Goal: Submit feedback/report problem: Submit feedback/report problem

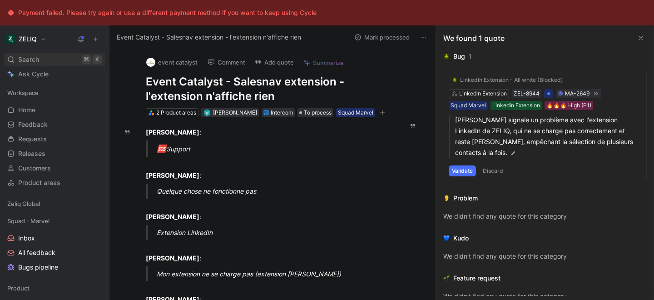
click at [36, 57] on span "Search" at bounding box center [28, 59] width 21 height 11
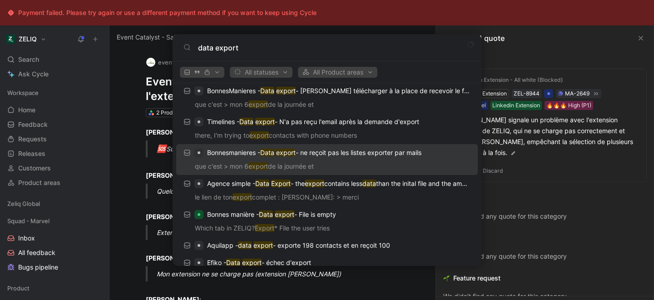
scroll to position [55, 0]
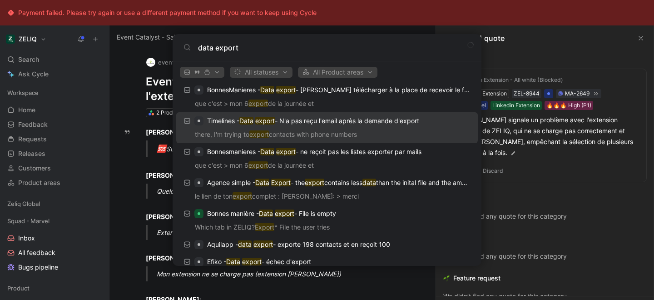
type input "data export"
click at [299, 137] on p "there, I'm trying to export contacts with phone numbers" at bounding box center [327, 136] width 296 height 14
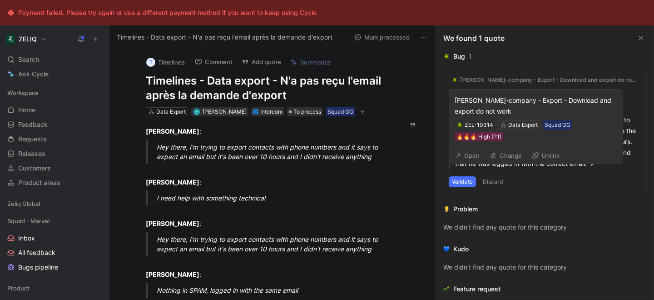
click at [488, 81] on div "[PERSON_NAME]-company - Export - Download and export do not work" at bounding box center [549, 79] width 178 height 7
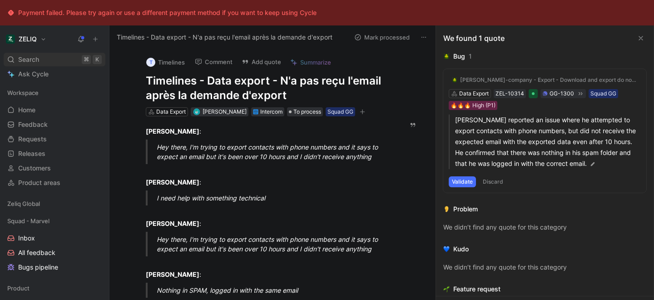
click at [61, 59] on div "Search ⌘ K" at bounding box center [55, 60] width 102 height 14
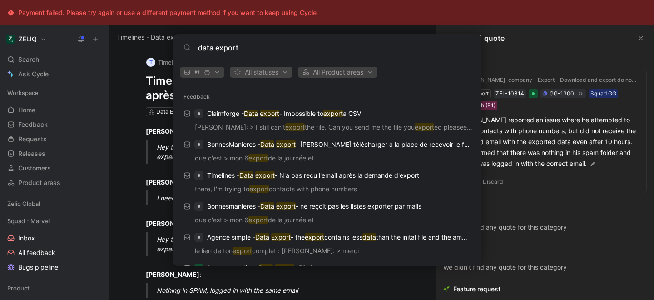
type input "data export"
click at [290, 73] on button "All statuses" at bounding box center [261, 72] width 63 height 11
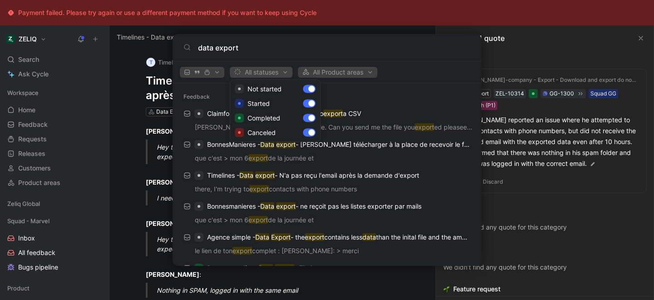
click at [290, 73] on div at bounding box center [327, 150] width 654 height 300
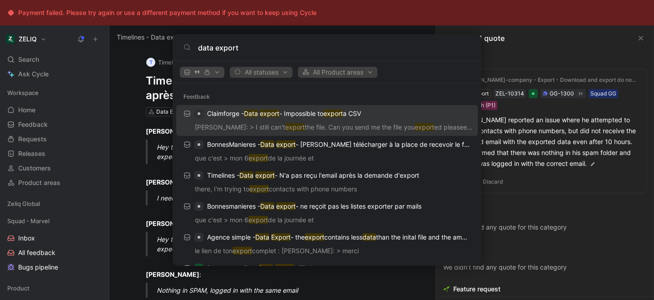
click at [219, 74] on span "button" at bounding box center [202, 72] width 36 height 6
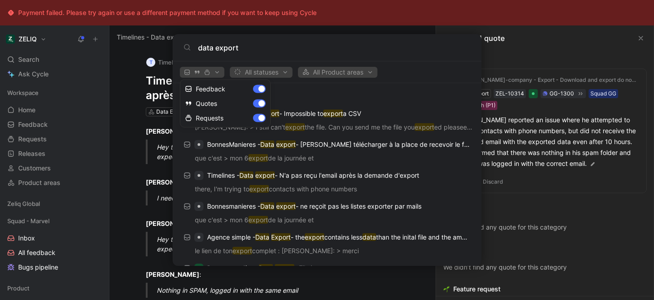
click at [217, 75] on div at bounding box center [327, 150] width 654 height 300
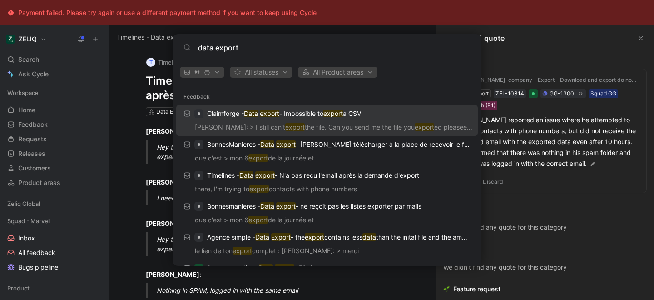
click at [116, 89] on body "Payment failed. Please try again or use a different payment method if you want …" at bounding box center [327, 150] width 654 height 300
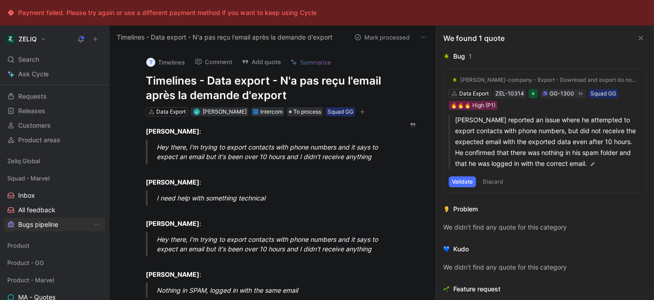
scroll to position [45, 0]
click at [34, 225] on span "Bugs pipeline" at bounding box center [38, 222] width 40 height 9
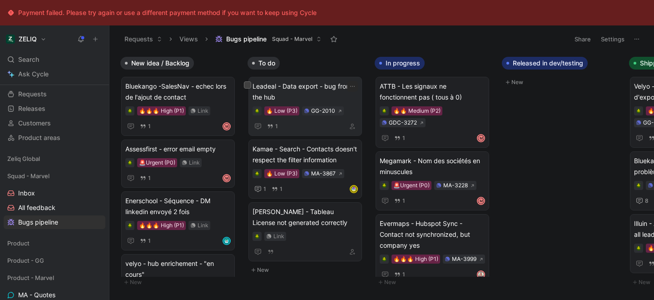
click at [290, 87] on span "Leadeal - Data export - bug from the hub" at bounding box center [305, 92] width 105 height 22
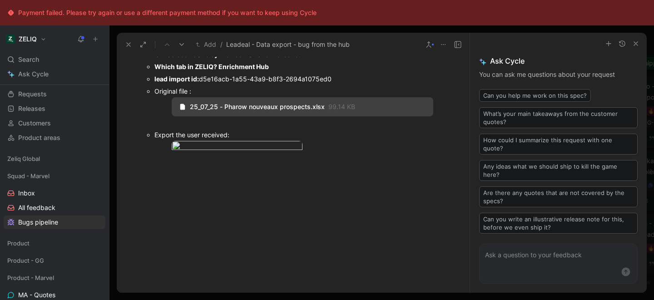
scroll to position [761, 0]
click at [262, 156] on body "Payment failed. Please try again or use a different payment method if you want …" at bounding box center [327, 150] width 654 height 300
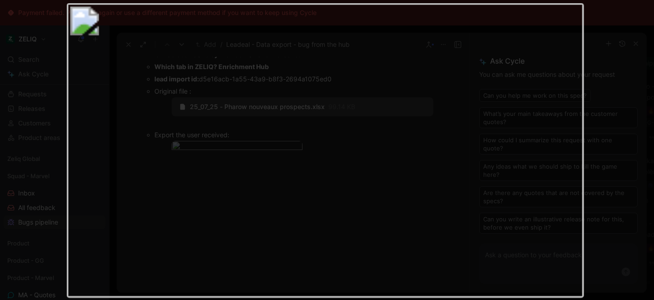
click at [265, 155] on img at bounding box center [325, 150] width 518 height 295
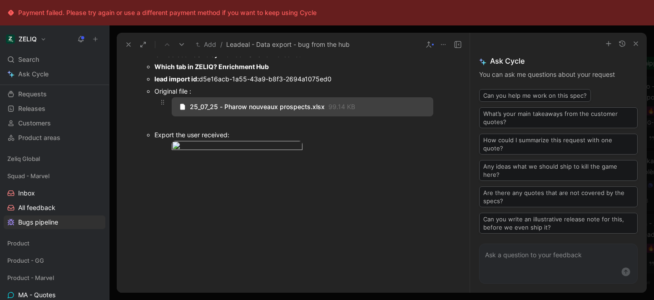
click at [247, 112] on div "25_07_25 - Pharow nouveaux prospects.xlsx 99.14 KB" at bounding box center [303, 106] width 262 height 19
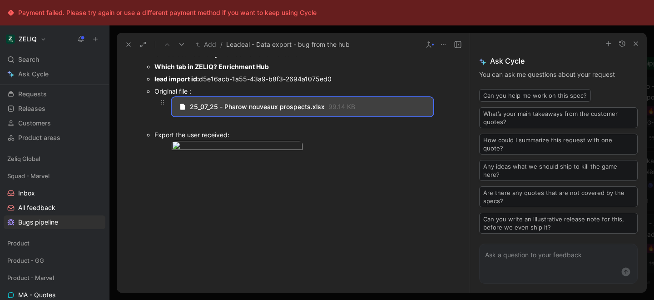
click at [246, 106] on span "25_07_25 - Pharow nouveaux prospects.xlsx" at bounding box center [257, 107] width 135 height 8
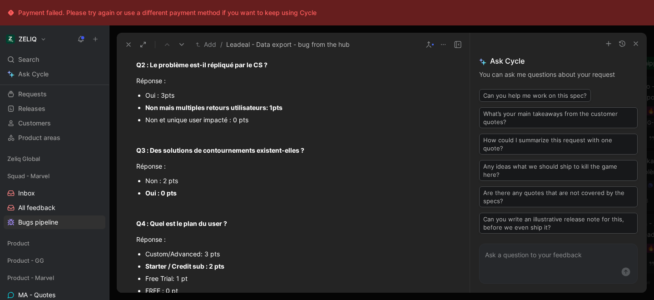
scroll to position [0, 0]
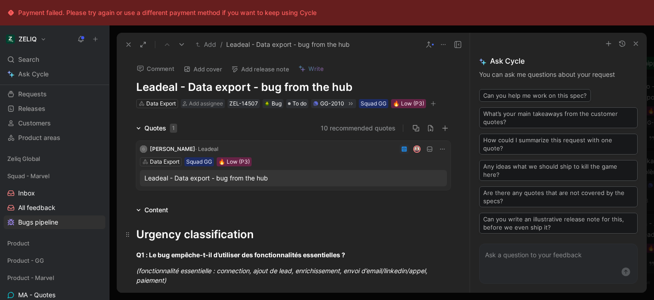
drag, startPoint x: 286, startPoint y: 183, endPoint x: 286, endPoint y: 226, distance: 42.7
click at [127, 48] on button at bounding box center [128, 44] width 13 height 13
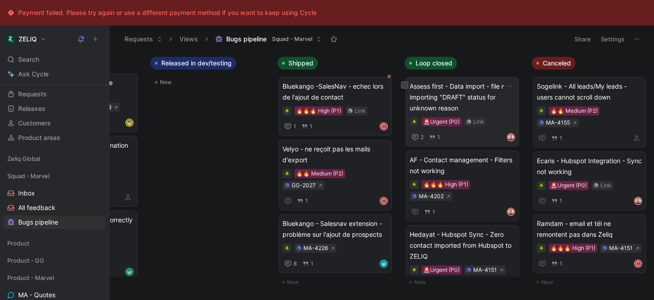
scroll to position [0, 354]
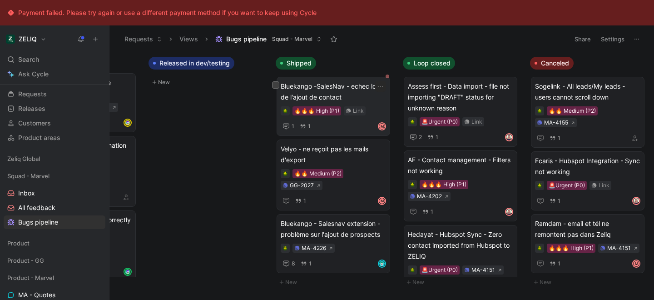
click at [331, 88] on span "Bluekango -SalesNav - echec lors de l'ajout de contact" at bounding box center [333, 92] width 105 height 22
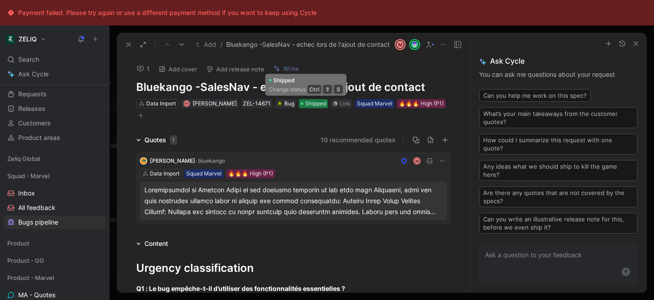
click at [306, 104] on span "Shipped" at bounding box center [315, 103] width 21 height 9
